Goal: Transaction & Acquisition: Subscribe to service/newsletter

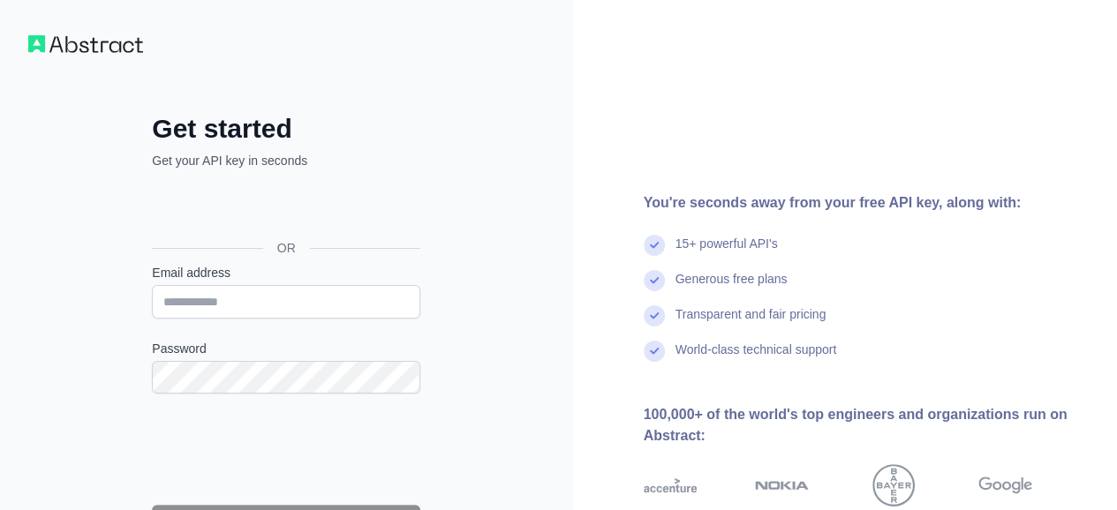
click at [459, 355] on div "Get started Get your API key in seconds OR Email address Password Continue By s…" at bounding box center [286, 362] width 573 height 724
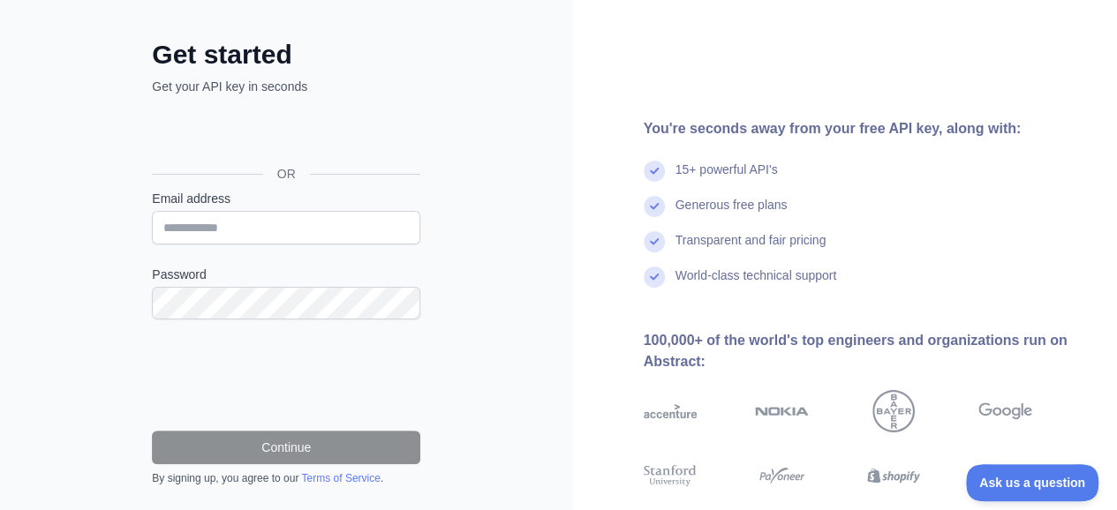
scroll to position [177, 0]
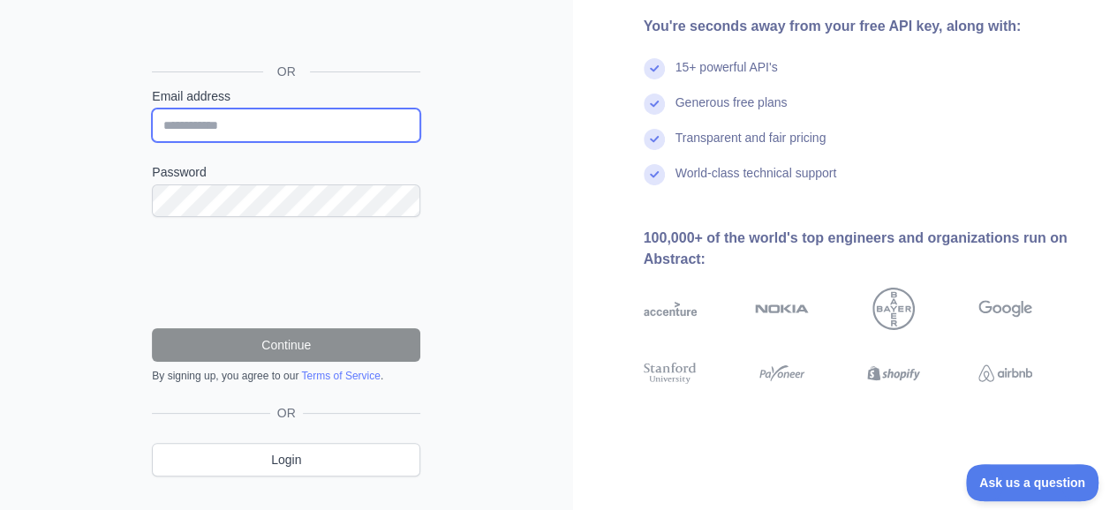
click at [264, 125] on input "Email address" at bounding box center [286, 126] width 268 height 34
drag, startPoint x: 58, startPoint y: 195, endPoint x: 131, endPoint y: 135, distance: 94.1
click at [58, 193] on div "**********" at bounding box center [286, 185] width 573 height 724
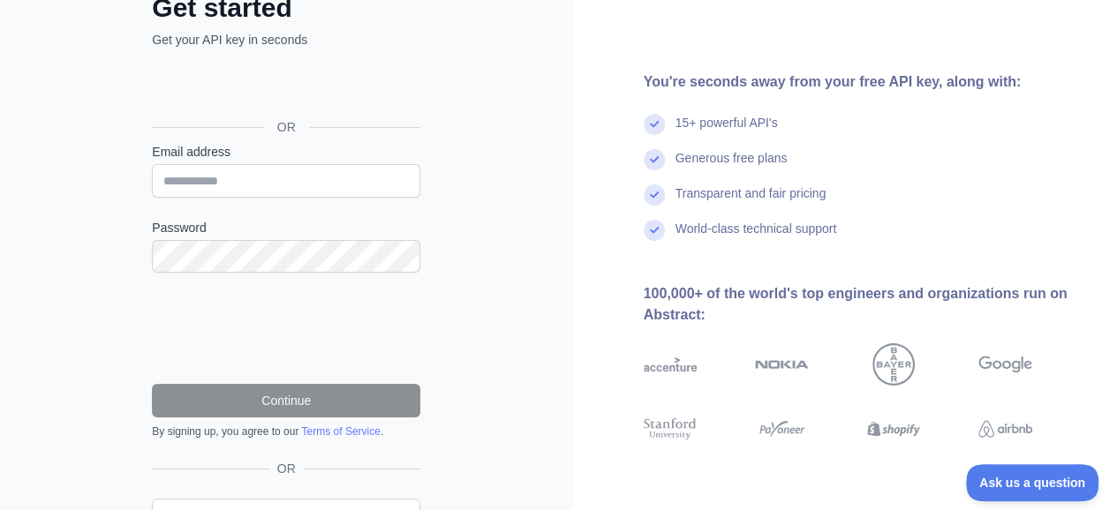
scroll to position [0, 0]
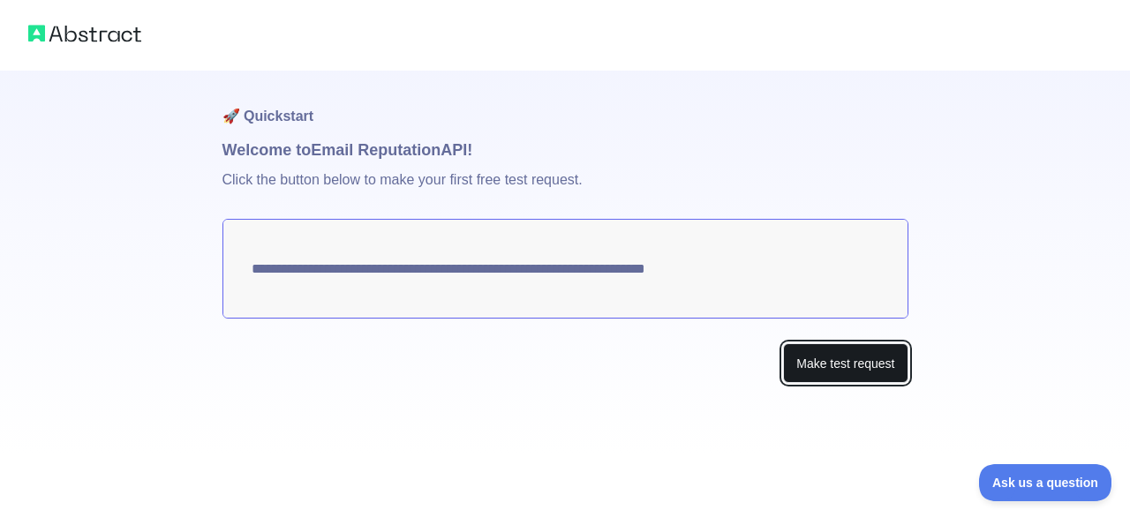
click at [803, 365] on button "Make test request" at bounding box center [845, 364] width 125 height 40
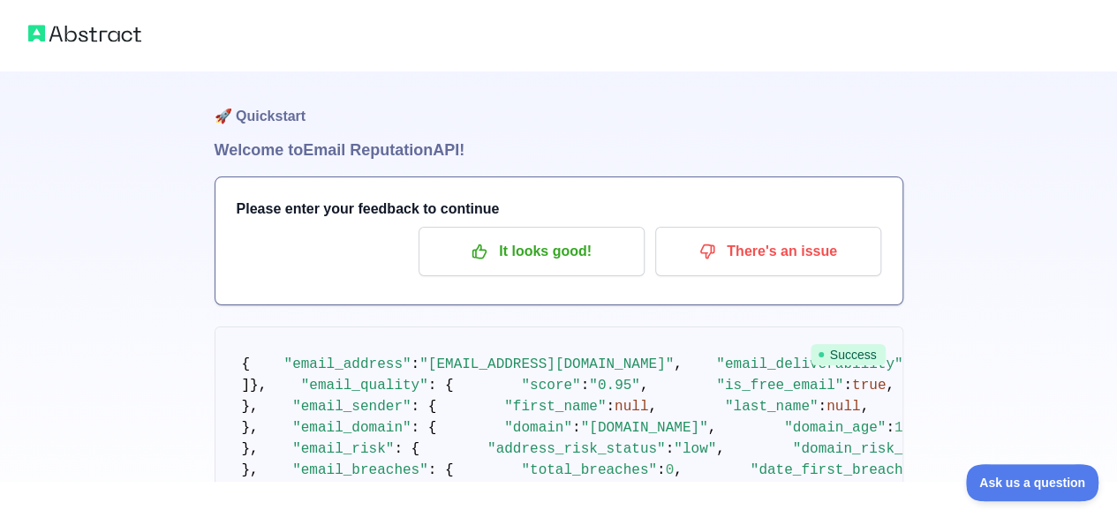
click at [462, 277] on div "Please enter your feedback to continue It looks good! There's an issue" at bounding box center [558, 240] width 687 height 127
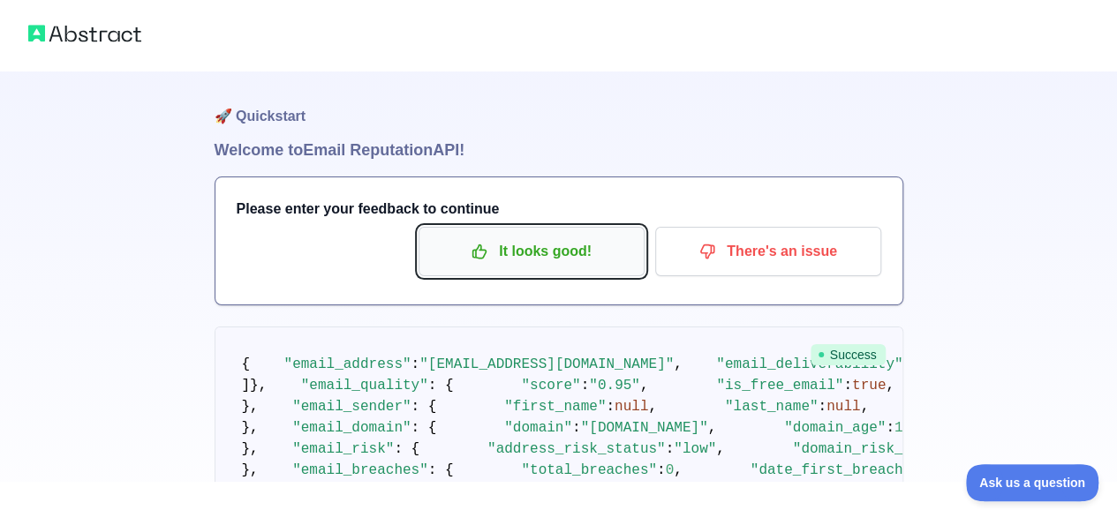
click at [490, 246] on p "It looks good!" at bounding box center [532, 252] width 200 height 30
click at [517, 250] on p "It looks good!" at bounding box center [532, 252] width 200 height 30
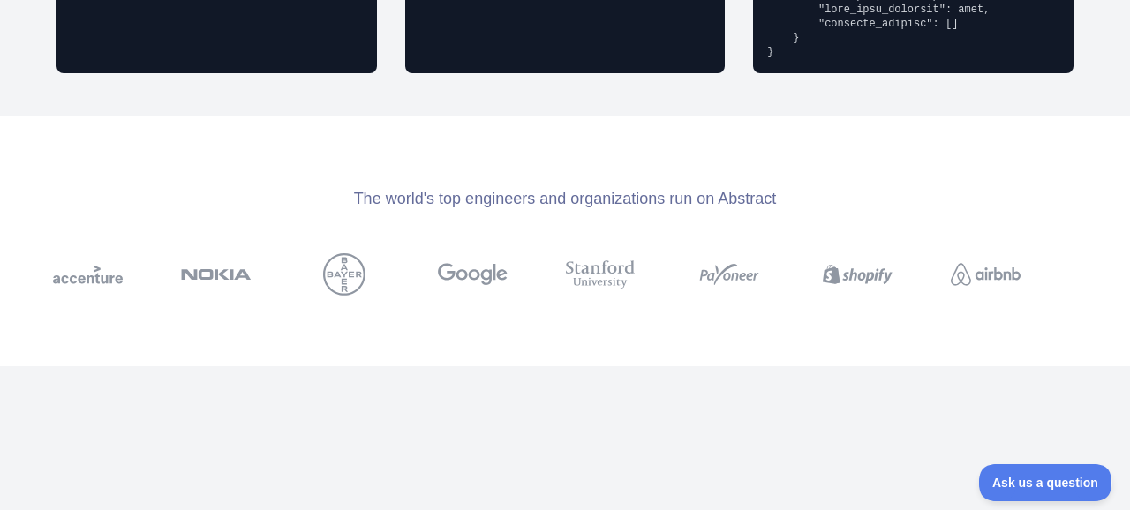
scroll to position [2384, 0]
